Goal: Task Accomplishment & Management: Manage account settings

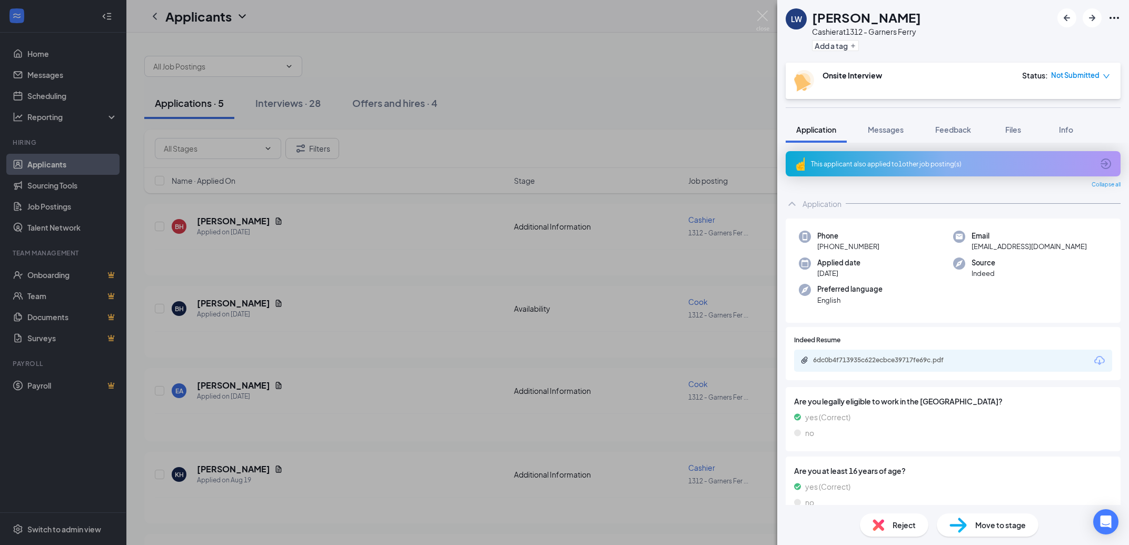
drag, startPoint x: 750, startPoint y: 239, endPoint x: 44, endPoint y: 267, distance: 706.6
click at [750, 239] on div "[PERSON_NAME] at 1312 - Garners Ferry Add a tag Onsite Interview Status : Not S…" at bounding box center [564, 272] width 1129 height 545
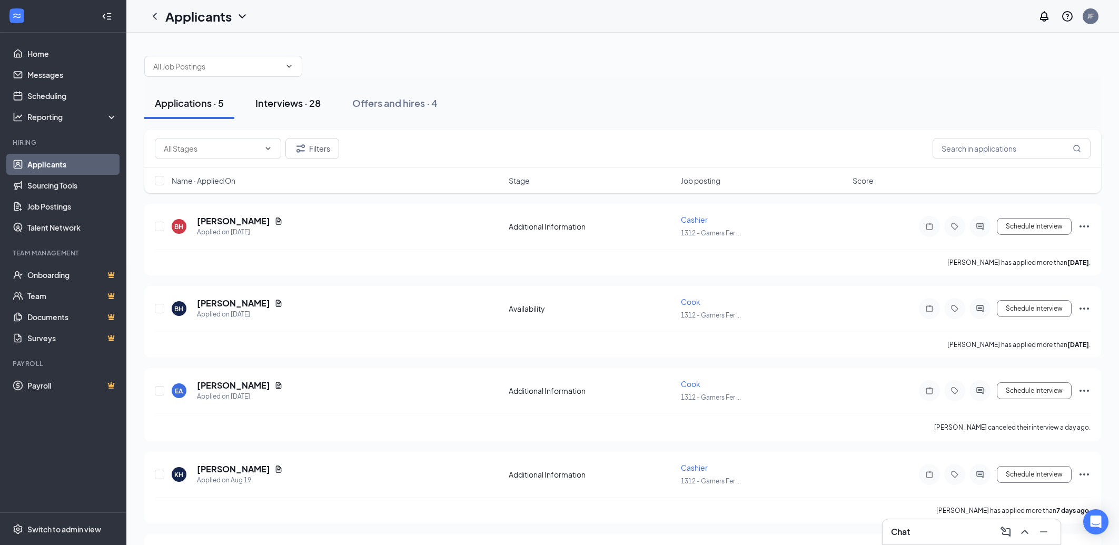
click at [292, 105] on div "Interviews · 28" at bounding box center [287, 102] width 65 height 13
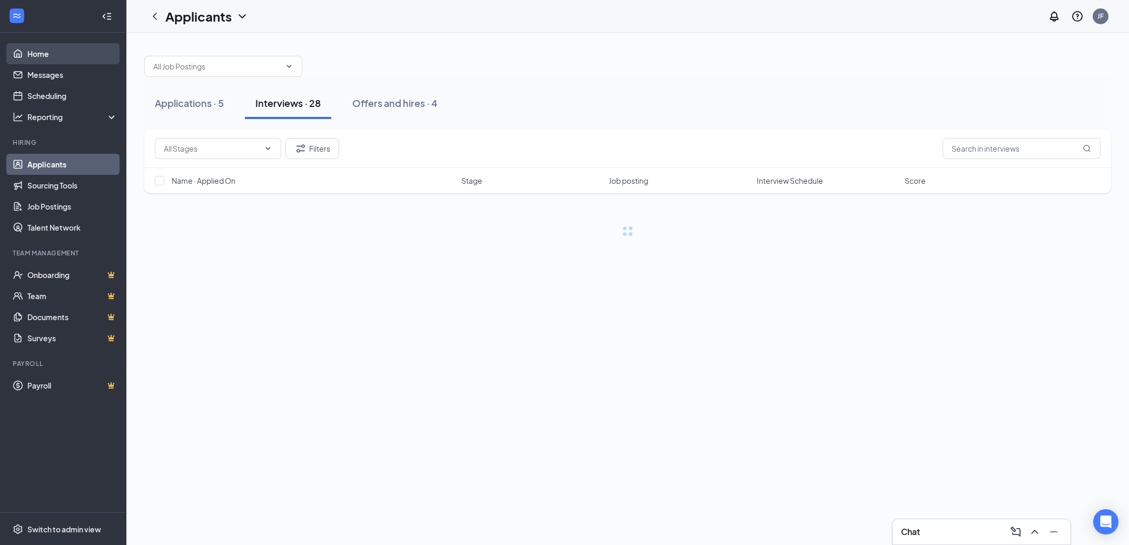
click at [30, 56] on link "Home" at bounding box center [72, 53] width 90 height 21
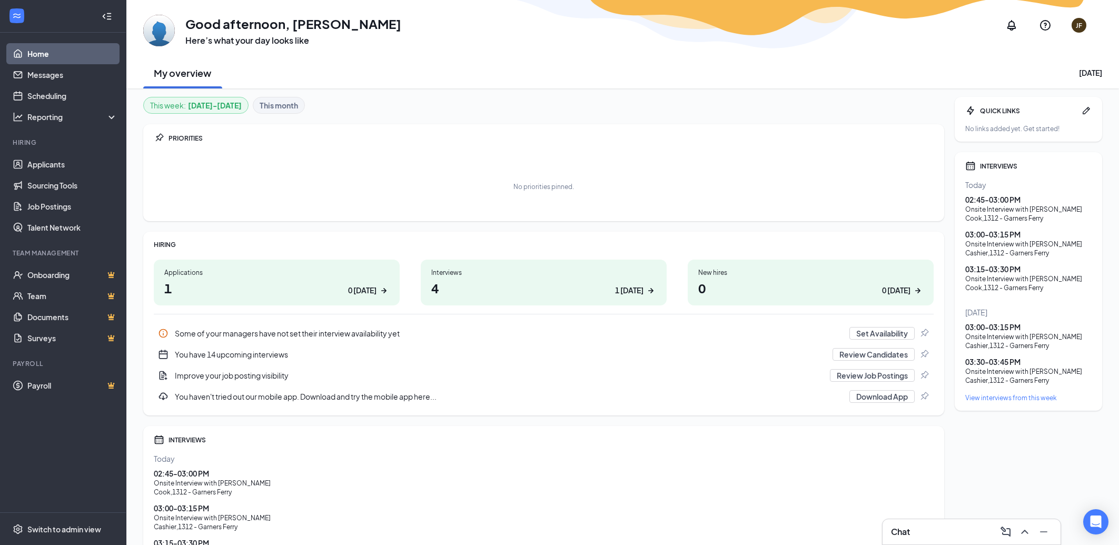
click at [1019, 395] on div "View interviews from this week" at bounding box center [1028, 397] width 126 height 9
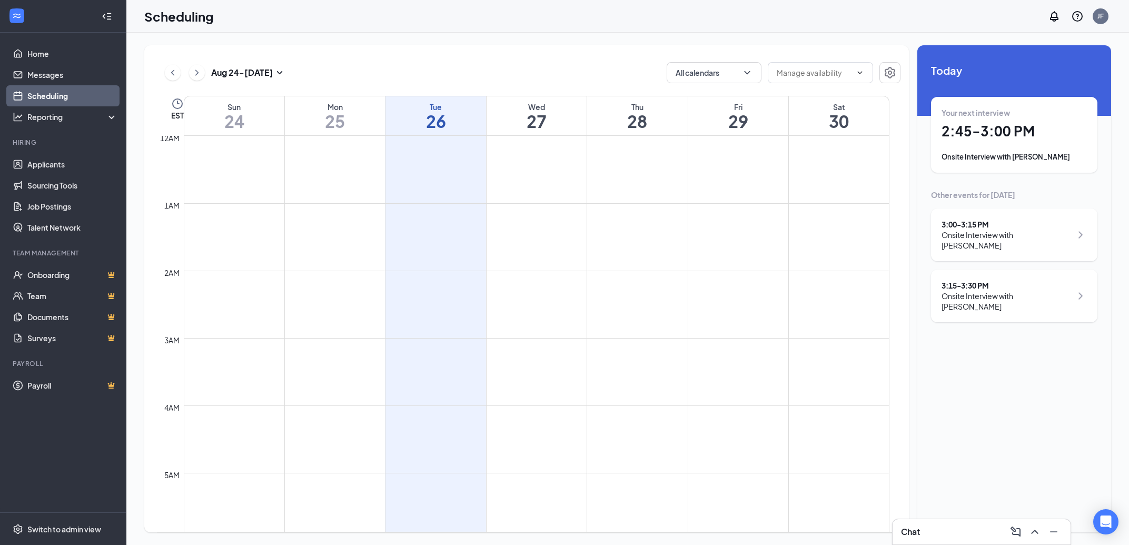
scroll to position [517, 0]
click at [556, 132] on div "Wed 27" at bounding box center [536, 115] width 100 height 39
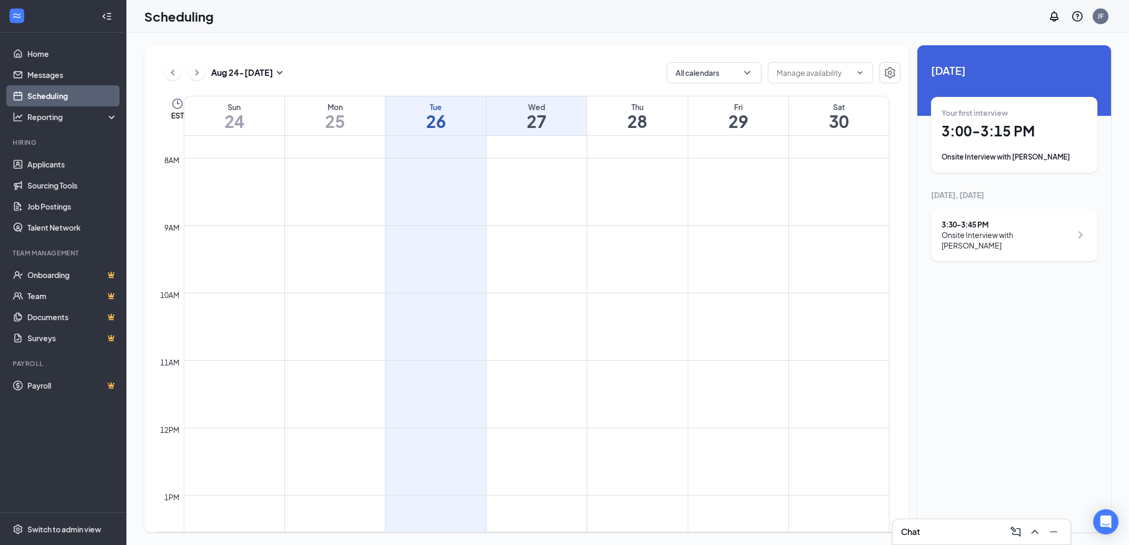
click at [647, 121] on h1 "28" at bounding box center [637, 121] width 100 height 18
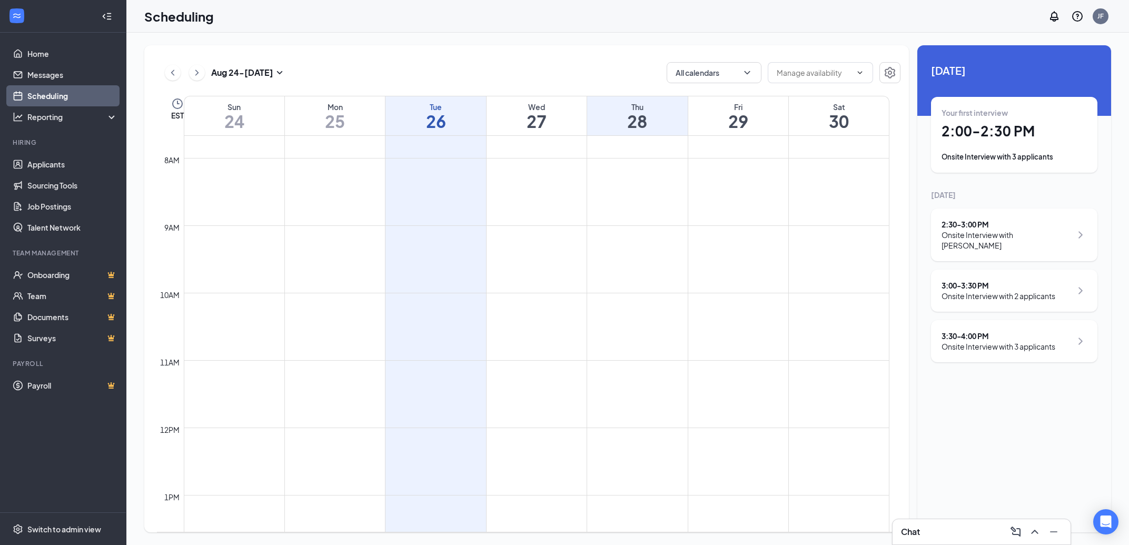
click at [1027, 166] on div "Your first interview 2:00 - 2:30 PM Onsite Interview with 3 applicants" at bounding box center [1014, 135] width 166 height 76
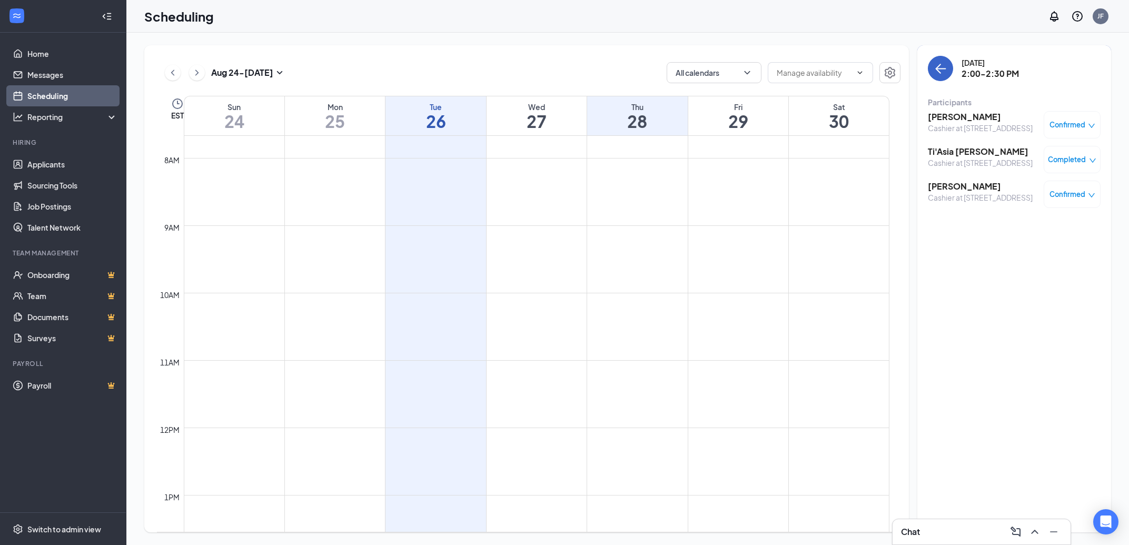
click at [942, 72] on icon "ArrowLeft" at bounding box center [940, 68] width 13 height 13
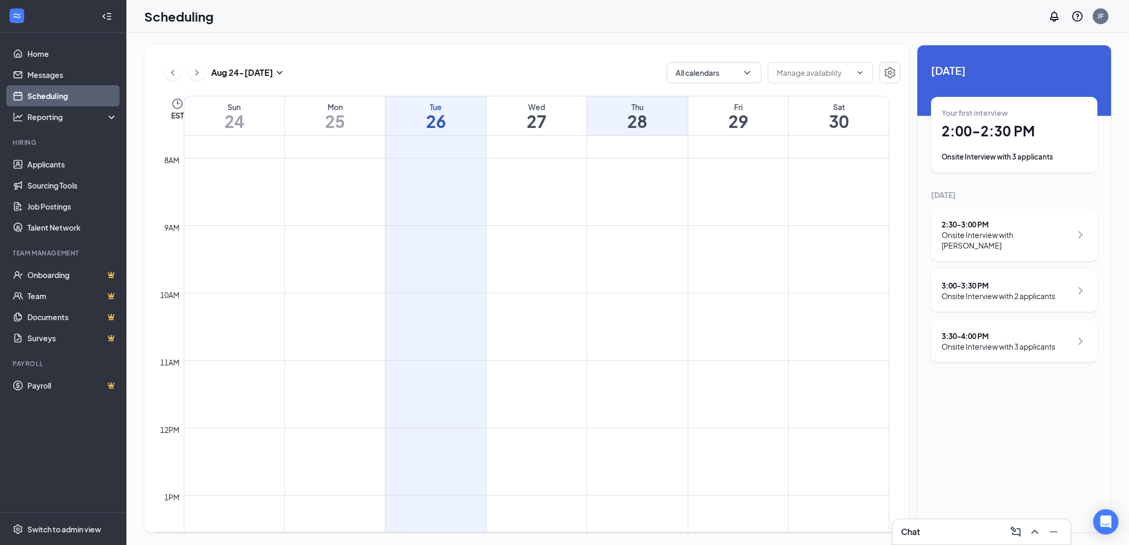
click at [1078, 296] on div "3:00 - 3:30 PM Onsite Interview with 2 applicants" at bounding box center [1014, 291] width 166 height 42
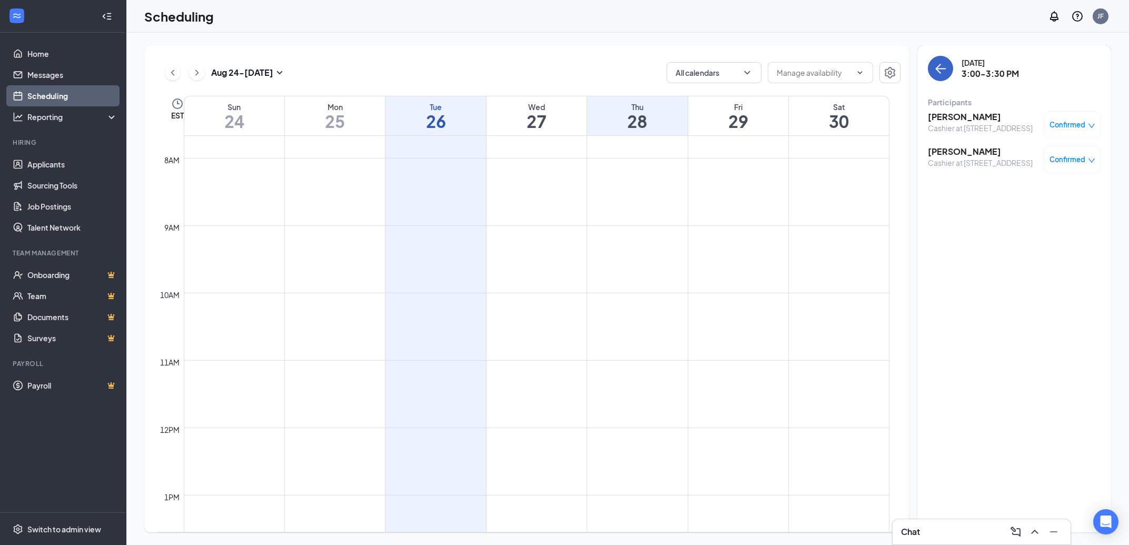
click at [945, 73] on icon "ArrowLeft" at bounding box center [940, 68] width 13 height 13
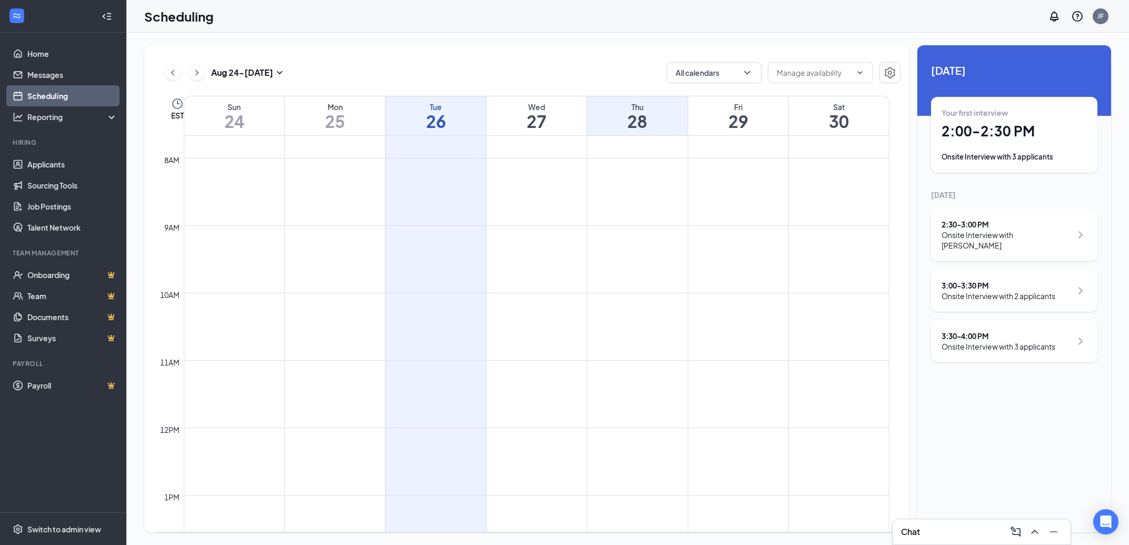
drag, startPoint x: 1027, startPoint y: 330, endPoint x: 1033, endPoint y: 297, distance: 32.7
click at [1027, 331] on div "3:30 - 4:00 PM" at bounding box center [998, 336] width 114 height 11
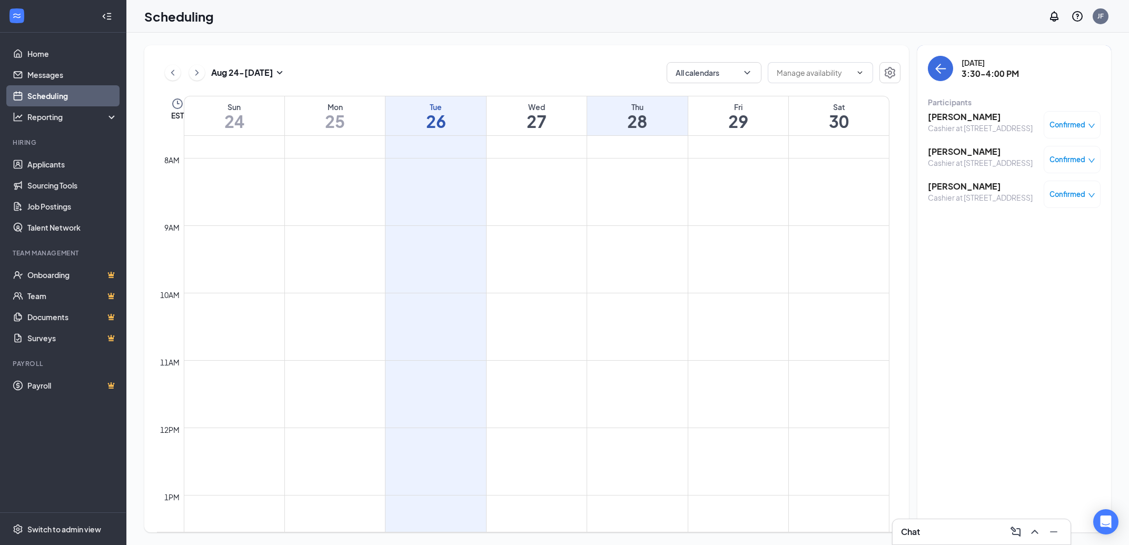
click at [733, 118] on h1 "29" at bounding box center [738, 121] width 100 height 18
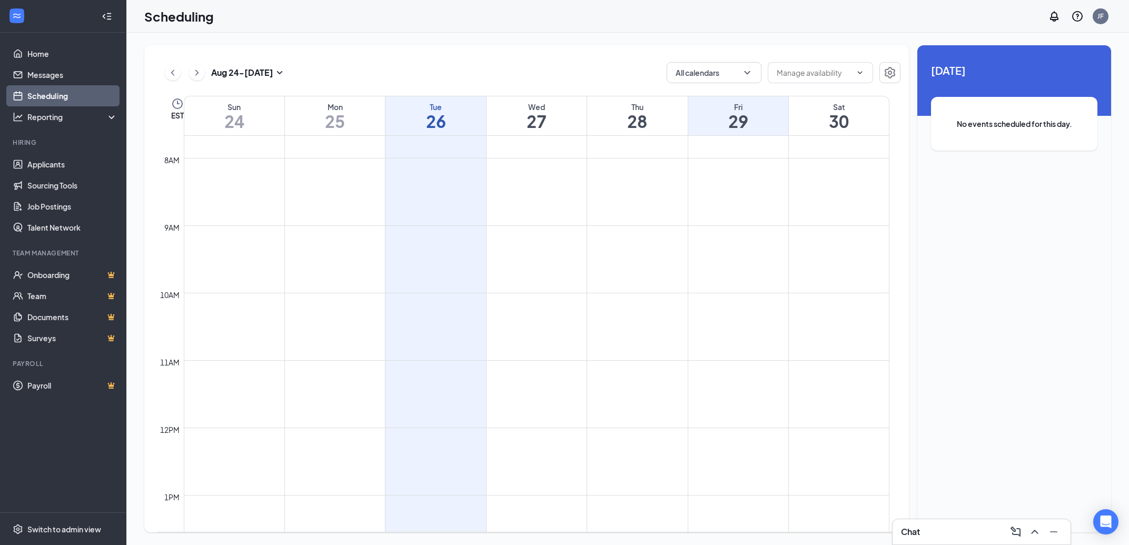
click at [816, 124] on h1 "30" at bounding box center [839, 121] width 100 height 18
click at [555, 121] on h1 "27" at bounding box center [536, 121] width 100 height 18
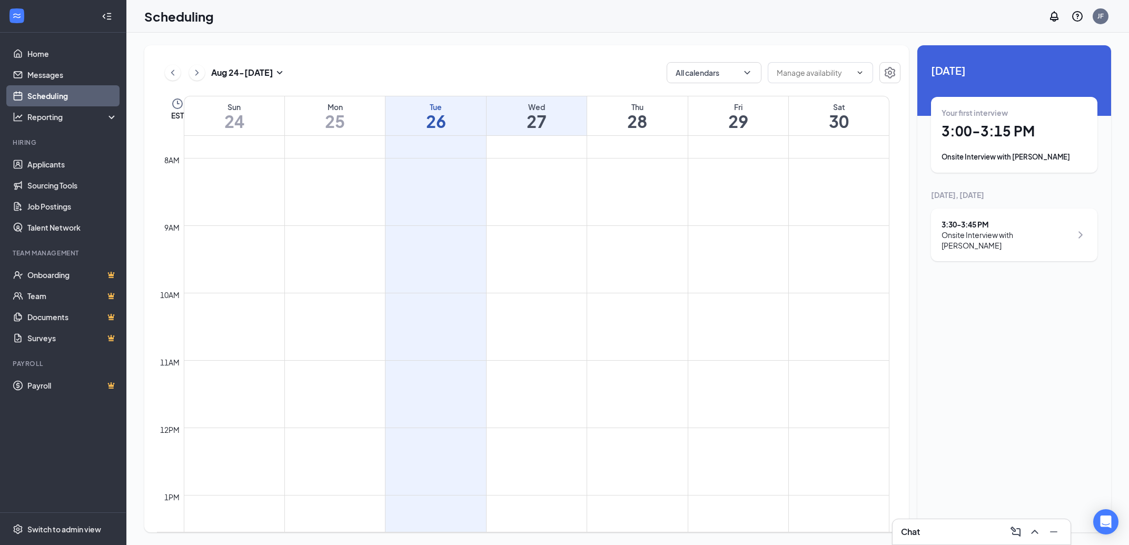
click at [682, 124] on h1 "28" at bounding box center [637, 121] width 100 height 18
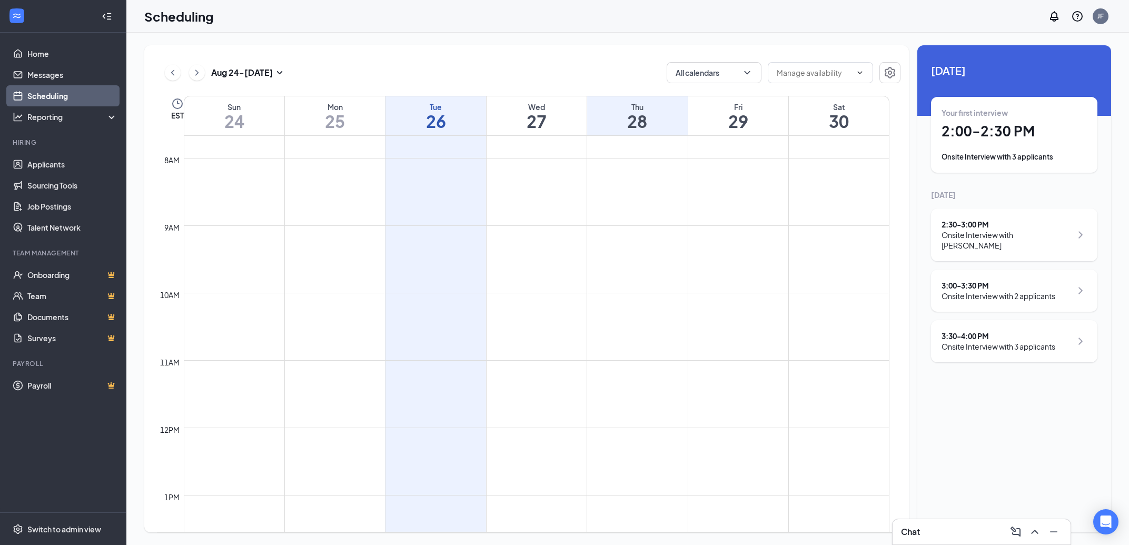
click at [1041, 239] on div "Onsite Interview with Juan Durer" at bounding box center [1006, 240] width 130 height 21
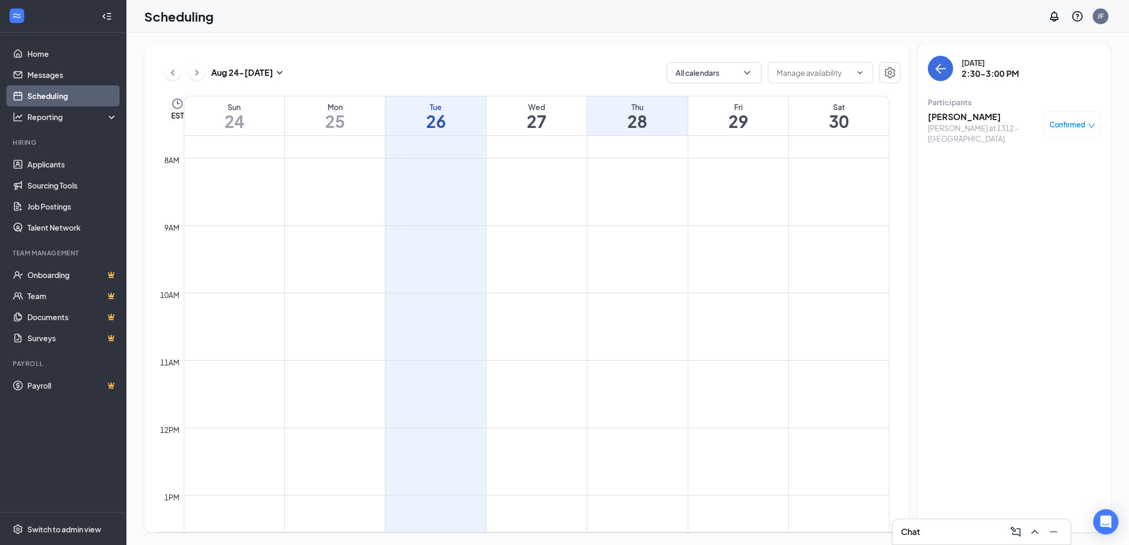
click at [927, 71] on div "Thursday, Aug 28 2:30-3:00 PM Participants Juan Durer Cook at 1312 - Garners Fe…" at bounding box center [1014, 288] width 194 height 487
click at [931, 71] on button "back-button" at bounding box center [940, 68] width 25 height 25
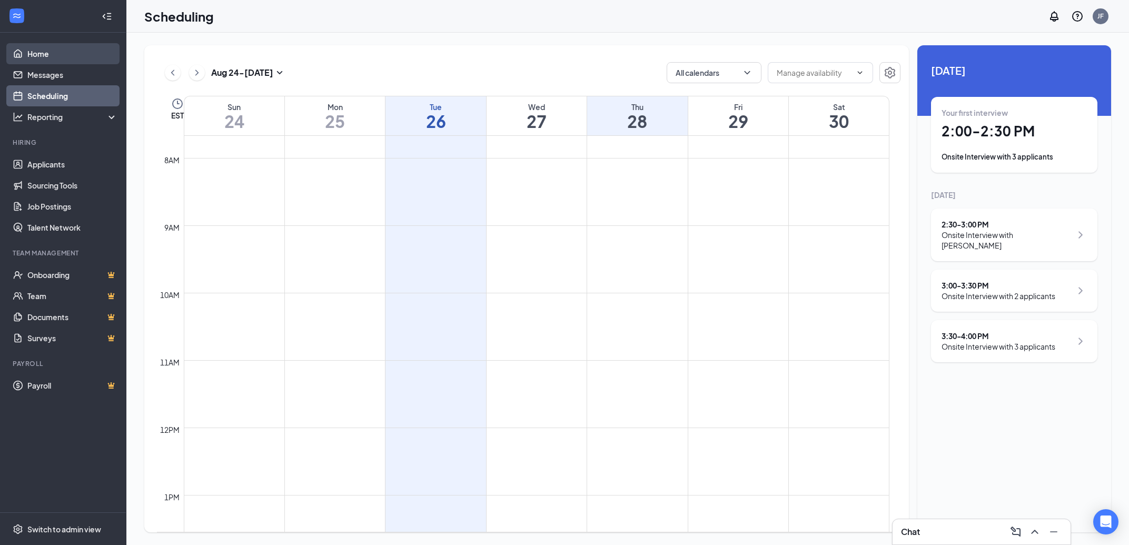
click at [49, 52] on link "Home" at bounding box center [72, 53] width 90 height 21
